Goal: Complete application form

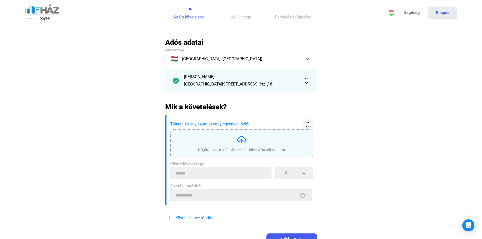
click at [237, 140] on img at bounding box center [241, 139] width 10 height 10
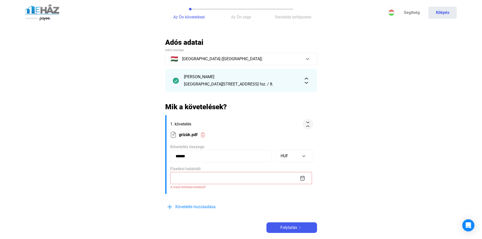
click at [184, 178] on input at bounding box center [241, 178] width 142 height 12
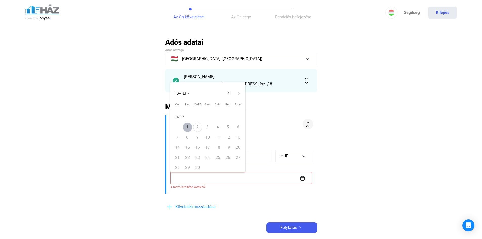
click at [189, 127] on div "1" at bounding box center [187, 127] width 9 height 9
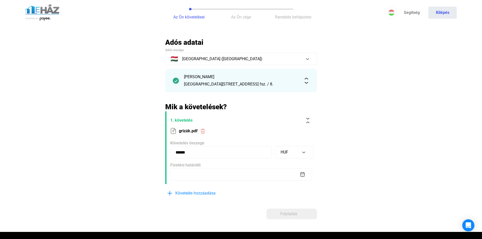
type input "**********"
click at [285, 212] on span "Folytatás" at bounding box center [288, 214] width 17 height 6
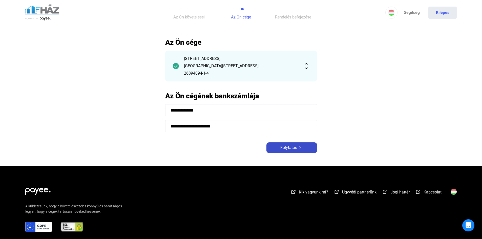
click at [284, 147] on span "Folytatás" at bounding box center [288, 148] width 17 height 6
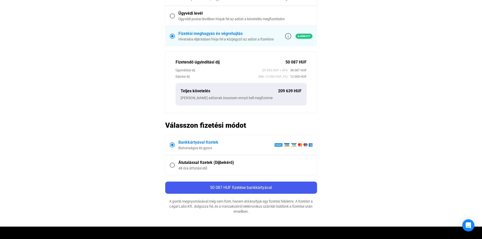
scroll to position [177, 0]
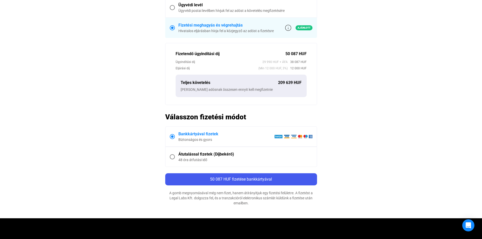
click at [172, 156] on span at bounding box center [172, 156] width 5 height 5
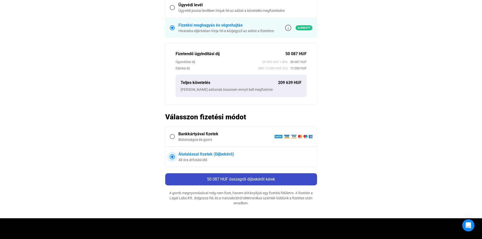
click at [239, 179] on span "50 087 HUF összegről díjbekérőt kérek" at bounding box center [241, 179] width 68 height 5
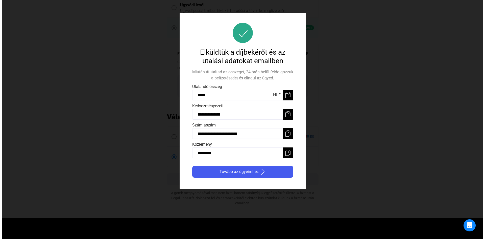
scroll to position [0, 0]
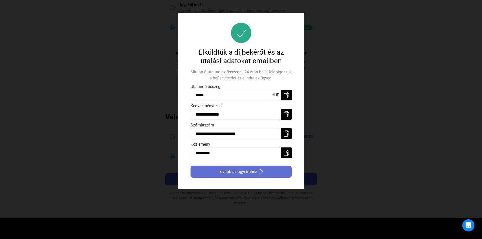
click at [239, 173] on span "Tovább az ügyeimhez" at bounding box center [237, 172] width 39 height 6
